Goal: Browse casually

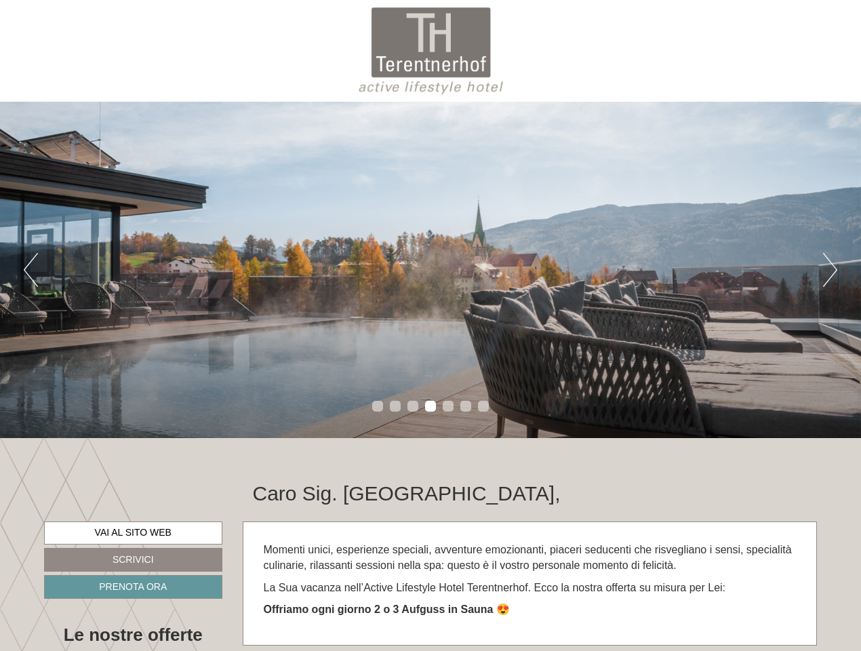
click at [431, 326] on div "Previous Next 1 2 3 4 5 6 7" at bounding box center [430, 270] width 861 height 336
click at [31, 270] on button "Previous" at bounding box center [31, 270] width 14 height 34
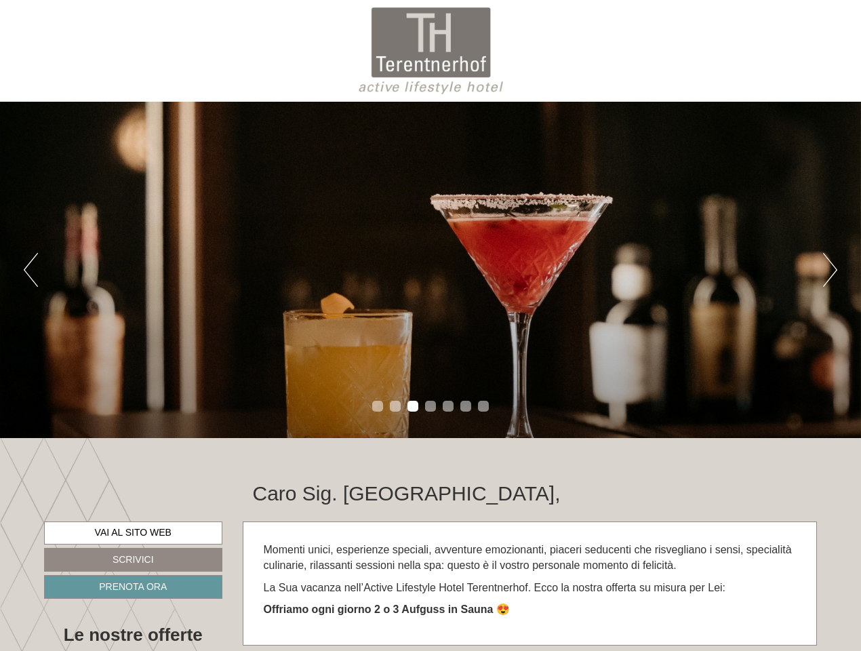
click at [431, 270] on div "Previous Next 1 2 3 4 5 6 7" at bounding box center [430, 270] width 861 height 336
click at [830, 270] on button "Next" at bounding box center [830, 270] width 14 height 34
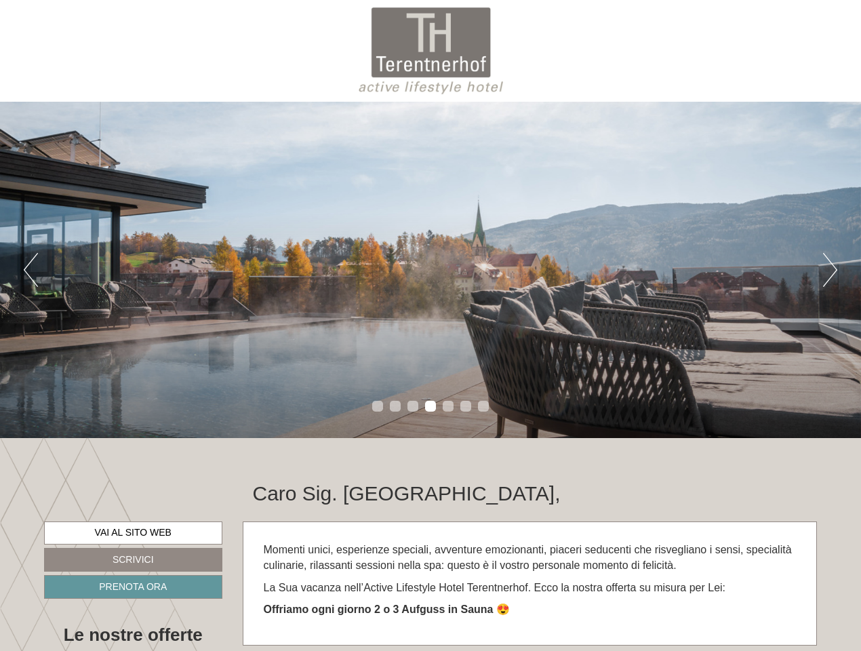
click at [378, 406] on li "1" at bounding box center [377, 406] width 11 height 11
click at [395, 406] on li "2" at bounding box center [395, 406] width 11 height 11
click at [413, 406] on li "3" at bounding box center [413, 406] width 11 height 11
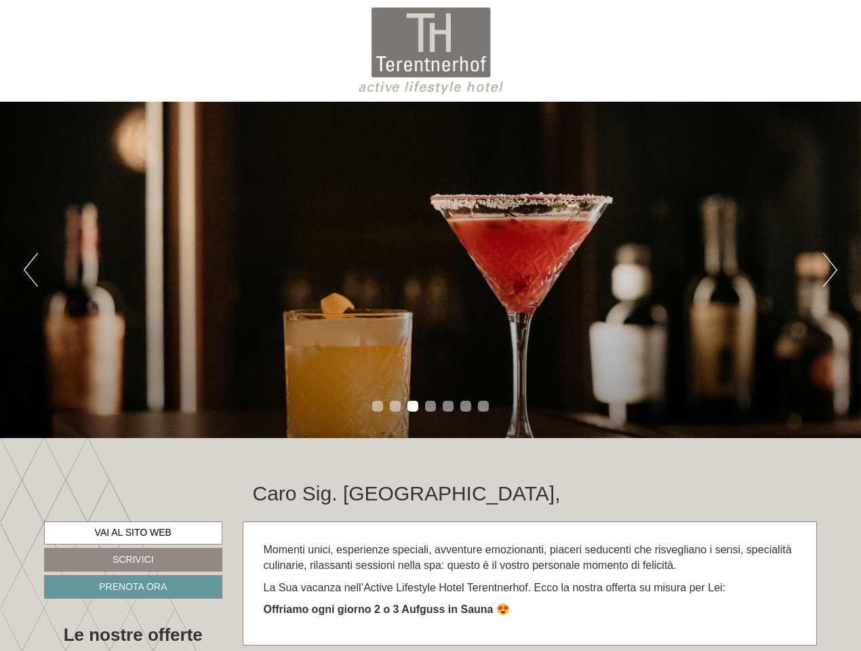
click at [431, 406] on li "4" at bounding box center [430, 406] width 11 height 11
click at [448, 406] on li "5" at bounding box center [448, 406] width 11 height 11
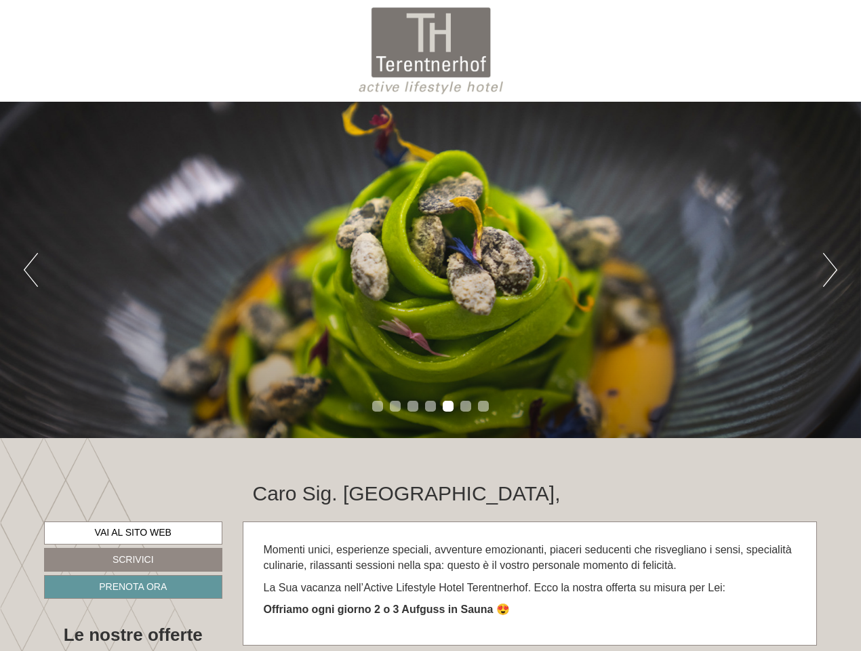
click at [466, 406] on li "6" at bounding box center [465, 406] width 11 height 11
